Goal: Information Seeking & Learning: Learn about a topic

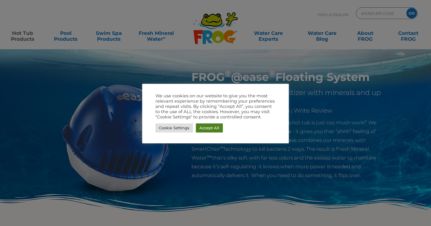
click at [203, 128] on link "Accept All" at bounding box center [209, 127] width 27 height 9
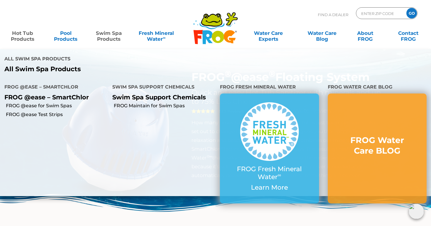
click at [68, 93] on p "FROG @ease – SmartChlor" at bounding box center [53, 96] width 99 height 7
click at [74, 93] on p "FROG @ease – SmartChlor" at bounding box center [53, 96] width 99 height 7
click at [114, 38] on link "Swim Spa Products" at bounding box center [108, 33] width 33 height 12
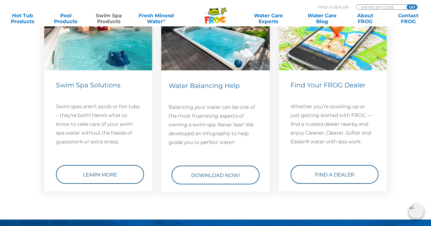
scroll to position [836, 0]
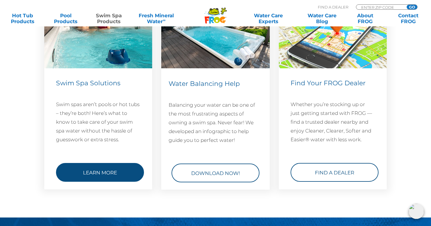
click at [103, 171] on link "Learn More" at bounding box center [100, 172] width 88 height 19
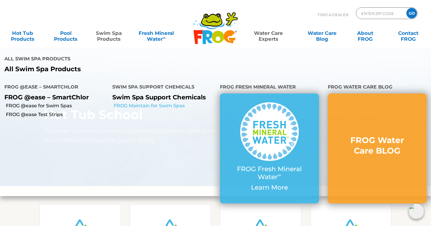
click at [148, 103] on link "FROG Maintain for Swim Spas" at bounding box center [165, 106] width 102 height 6
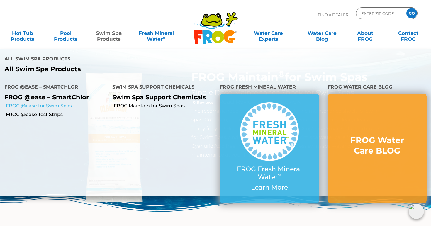
click at [60, 103] on link "FROG @ease for Swim Spas" at bounding box center [57, 106] width 102 height 6
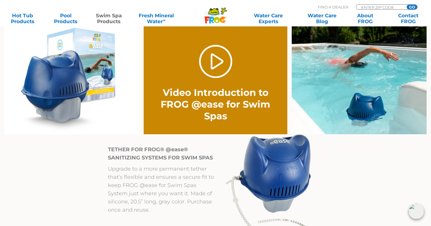
scroll to position [433, 0]
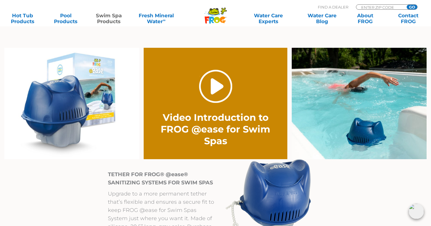
click at [210, 91] on link "." at bounding box center [215, 86] width 33 height 33
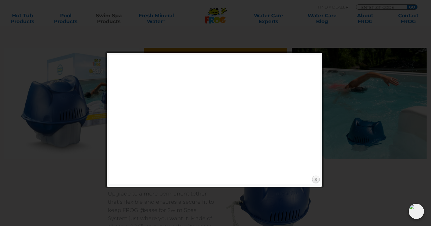
scroll to position [435, 0]
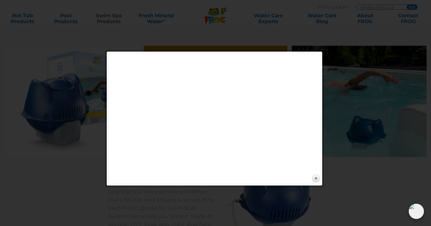
click at [360, 91] on div at bounding box center [215, 103] width 431 height 1077
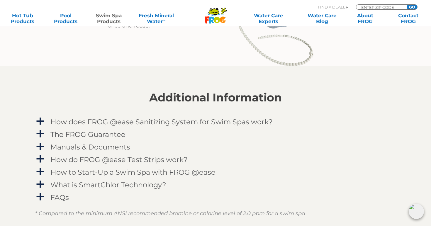
scroll to position [643, 0]
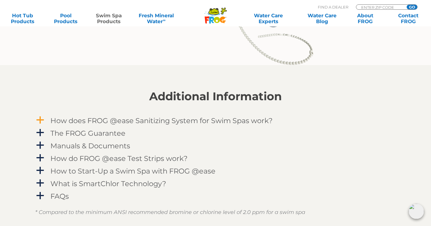
click at [219, 125] on h4 "How does FROG @ease Sanitizing System for Swim Spas work?" at bounding box center [161, 121] width 222 height 8
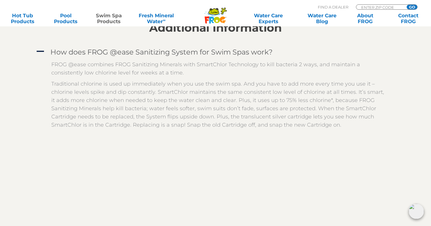
scroll to position [713, 0]
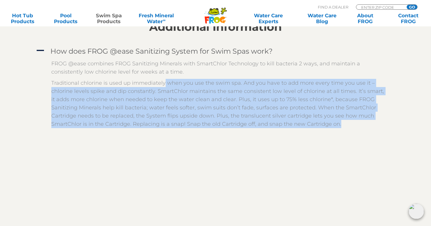
drag, startPoint x: 163, startPoint y: 81, endPoint x: 347, endPoint y: 128, distance: 189.5
click at [347, 128] on p "Traditional chlorine is used up immediately when you use the swim spa. And you …" at bounding box center [219, 103] width 337 height 49
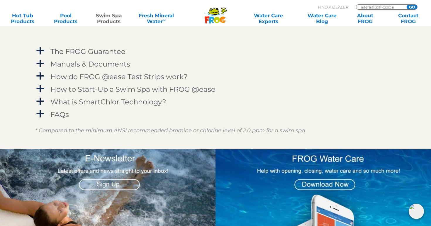
scroll to position [906, 0]
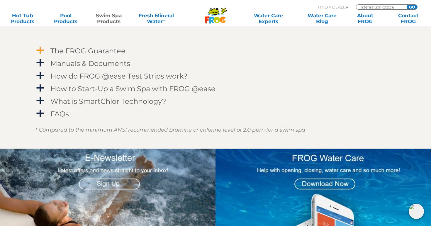
click at [119, 54] on h4 "The FROG Guarantee" at bounding box center [87, 51] width 75 height 8
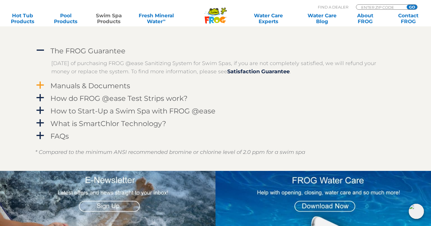
click at [129, 83] on h4 "Manuals & Documents" at bounding box center [90, 86] width 80 height 8
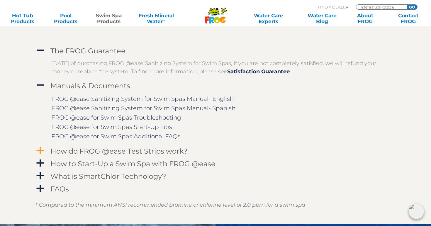
click at [135, 154] on h4 "How do FROG @ease Test Strips work?" at bounding box center [118, 151] width 137 height 8
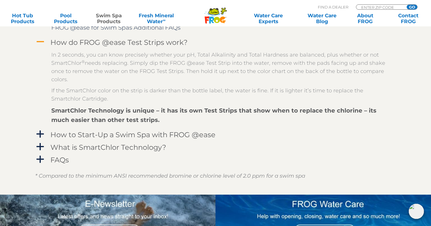
scroll to position [1015, 0]
drag, startPoint x: 154, startPoint y: 58, endPoint x: 228, endPoint y: 82, distance: 77.0
click at [228, 82] on p "In 2 seconds, you can know precisely whether your pH, Total Alkalinity and Tota…" at bounding box center [219, 67] width 337 height 33
click at [191, 136] on h4 "How to Start-Up a Swim Spa with FROG @ease" at bounding box center [132, 135] width 165 height 8
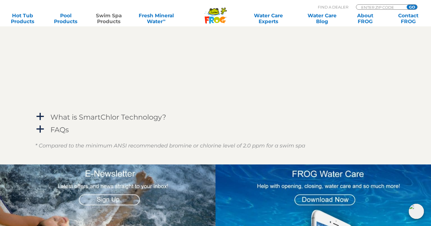
scroll to position [1146, 0]
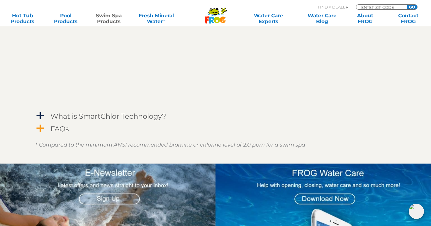
click at [147, 123] on div "FAQs" at bounding box center [202, 128] width 306 height 11
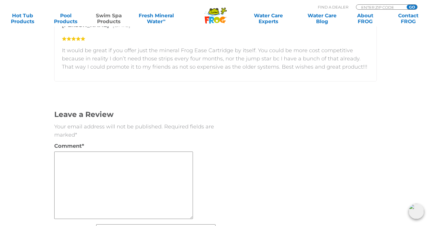
scroll to position [1788, 0]
